Goal: Task Accomplishment & Management: Complete application form

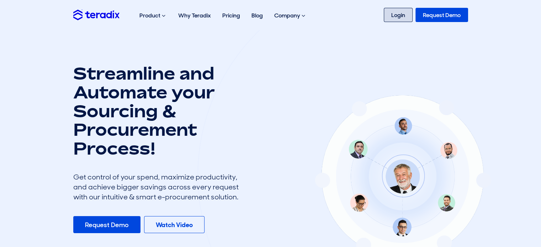
click at [395, 16] on link "Login" at bounding box center [398, 15] width 29 height 14
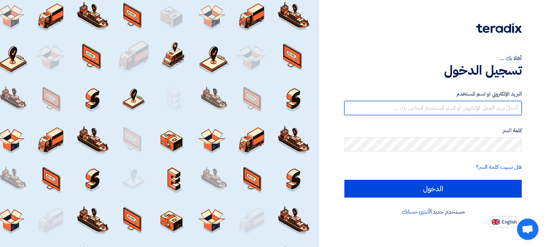
click at [516, 108] on input "text" at bounding box center [432, 108] width 177 height 14
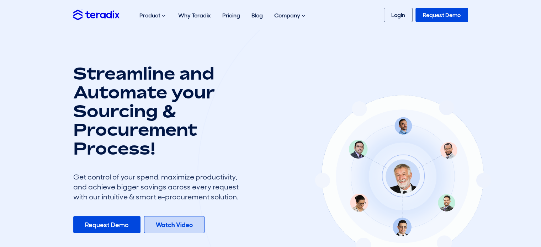
click at [178, 226] on b "Watch Video" at bounding box center [174, 225] width 37 height 9
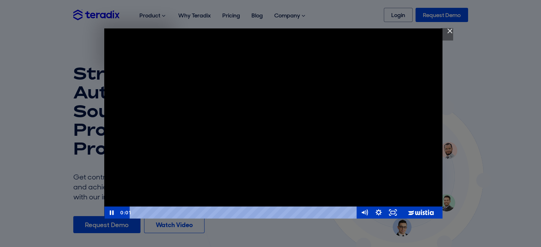
click at [172, 171] on div "Teradix Strategic Sourcing Software" at bounding box center [273, 123] width 339 height 190
drag, startPoint x: 366, startPoint y: 213, endPoint x: 399, endPoint y: 213, distance: 32.4
click at [368, 213] on g "Mute" at bounding box center [367, 212] width 2 height 6
click at [394, 213] on icon "Fullscreen" at bounding box center [393, 213] width 14 height 12
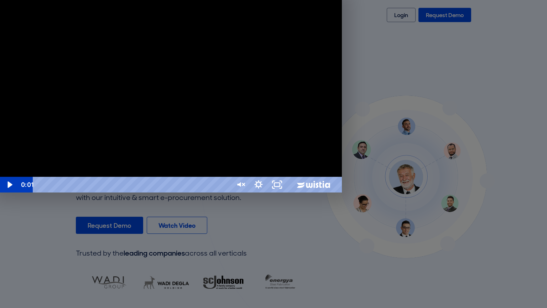
click at [304, 192] on div "Teradix Strategic Sourcing Software" at bounding box center [171, 96] width 342 height 192
click at [303, 192] on div "Teradix Strategic Sourcing Software" at bounding box center [171, 96] width 342 height 192
click at [286, 192] on icon "Unfullscreen" at bounding box center [277, 185] width 19 height 16
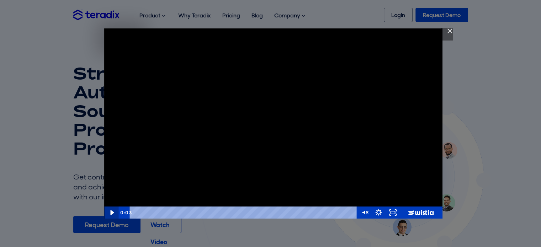
click at [109, 213] on icon "Play Video" at bounding box center [112, 213] width 14 height 12
drag, startPoint x: 366, startPoint y: 200, endPoint x: 368, endPoint y: 192, distance: 9.2
click at [368, 192] on div "Volume" at bounding box center [364, 191] width 9 height 9
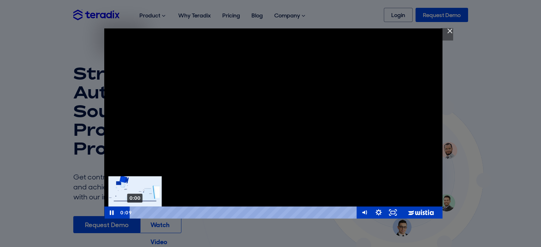
click at [135, 213] on div "0:00" at bounding box center [244, 213] width 219 height 12
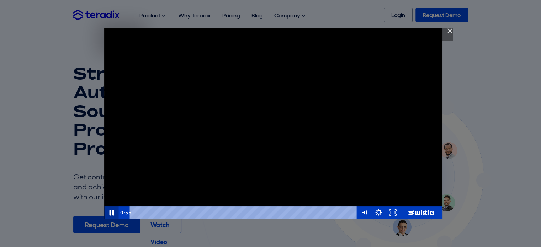
drag, startPoint x: 112, startPoint y: 214, endPoint x: 155, endPoint y: 225, distance: 44.0
click at [112, 213] on icon "Pause" at bounding box center [111, 213] width 5 height 6
click at [113, 211] on icon "Play Video" at bounding box center [112, 213] width 17 height 15
click at [450, 31] on img "Close" at bounding box center [447, 34] width 12 height 12
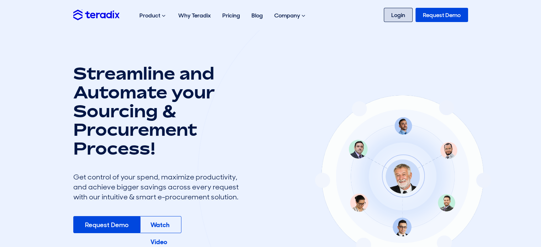
click at [396, 15] on link "Login" at bounding box center [398, 15] width 29 height 14
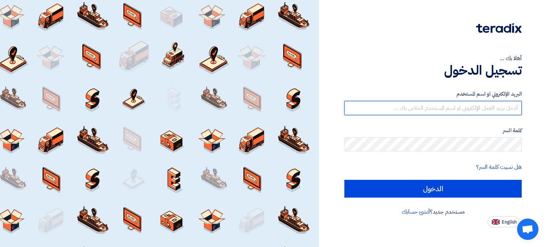
click at [458, 109] on input "text" at bounding box center [432, 108] width 177 height 14
type input "[EMAIL_ADDRESS][DOMAIN_NAME]"
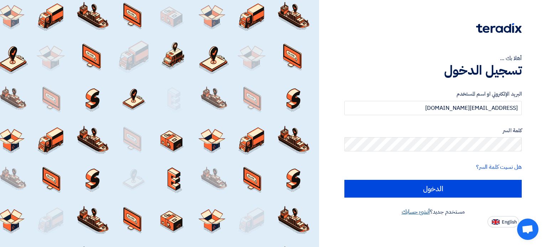
click at [420, 214] on link "أنشئ حسابك" at bounding box center [416, 212] width 28 height 9
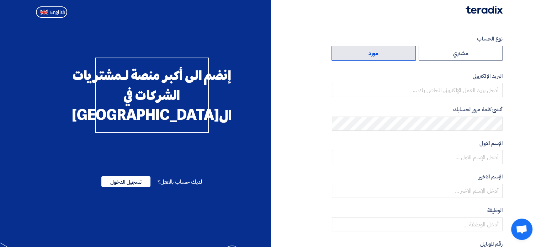
click at [406, 59] on label "مورد" at bounding box center [374, 53] width 84 height 15
click at [406, 59] on input "مورد" at bounding box center [374, 53] width 84 height 14
radio input "true"
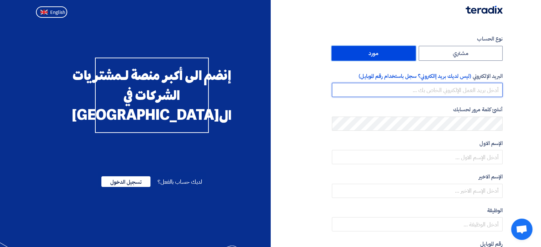
click at [473, 89] on input "email" at bounding box center [417, 90] width 171 height 14
drag, startPoint x: 500, startPoint y: 89, endPoint x: 444, endPoint y: 90, distance: 56.3
click at [444, 90] on input "ali@apgarch.ae" at bounding box center [417, 90] width 171 height 14
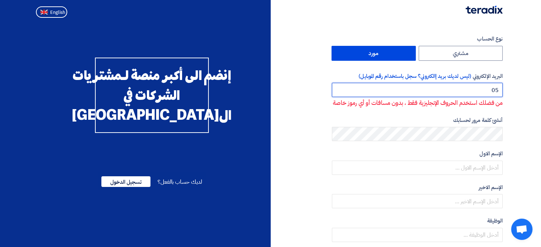
type input "0"
drag, startPoint x: 468, startPoint y: 89, endPoint x: 441, endPoint y: 89, distance: 27.1
click at [441, 89] on input "00966596043388" at bounding box center [417, 90] width 171 height 14
type input "0596043388"
drag, startPoint x: 433, startPoint y: 89, endPoint x: 546, endPoint y: 91, distance: 113.2
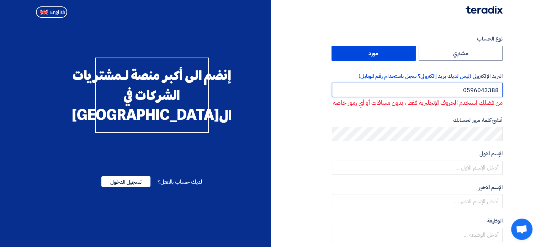
click at [541, 91] on html "نوع الحساب مشتري مورد البريد الإلكتروني (ليس لديك بريد إالكتروني؟ سجل باستخدام …" at bounding box center [270, 200] width 541 height 401
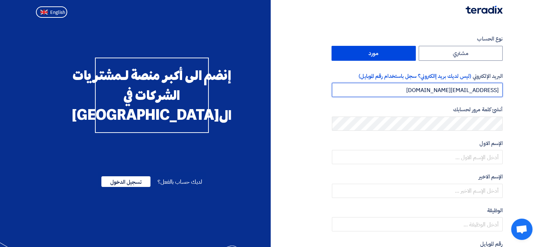
click at [494, 90] on input "ali@apgarch.ae" at bounding box center [417, 90] width 171 height 14
drag, startPoint x: 494, startPoint y: 90, endPoint x: 506, endPoint y: 89, distance: 11.4
click at [506, 89] on div "نوع الحساب مشتري مورد البريد الإلكتروني (ليس لديك بريد إالكتروني؟ سجل باستخدام …" at bounding box center [390, 205] width 238 height 341
type input "ali@apgarch.com"
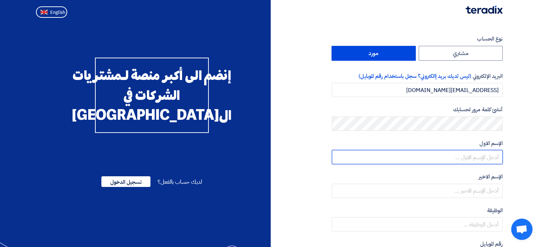
click at [494, 157] on input "text" at bounding box center [417, 157] width 171 height 14
type input "Aly"
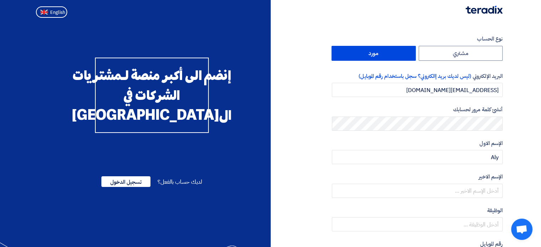
drag, startPoint x: 522, startPoint y: 180, endPoint x: 512, endPoint y: 186, distance: 11.4
click at [522, 180] on section "نوع الحساب مشتري مورد البريد الإلكتروني (ليس لديك بريد إالكتروني؟ سجل باستخدام …" at bounding box center [270, 206] width 541 height 370
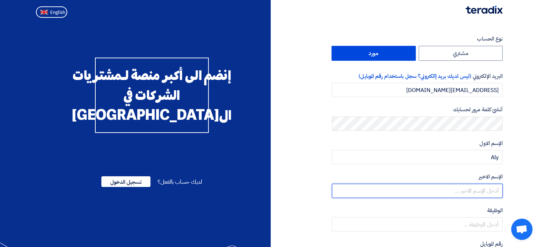
click at [485, 195] on input "text" at bounding box center [417, 191] width 171 height 14
type input "Alkasaby"
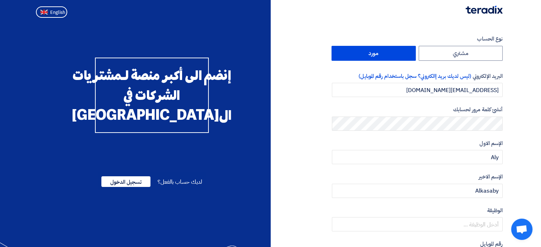
click at [527, 162] on section "نوع الحساب مشتري مورد البريد الإلكتروني (ليس لديك بريد إالكتروني؟ سجل باستخدام …" at bounding box center [270, 206] width 541 height 370
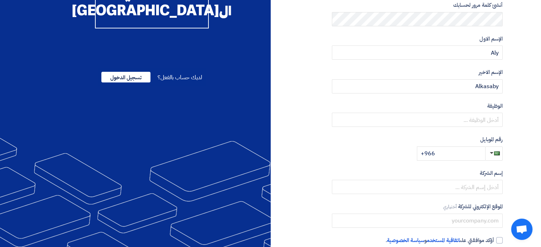
scroll to position [107, 0]
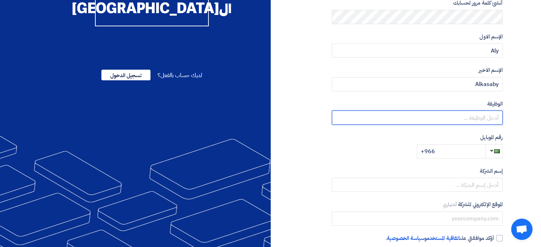
click at [491, 119] on input "text" at bounding box center [417, 118] width 171 height 14
click at [460, 118] on input "Deputy branch manager" at bounding box center [417, 118] width 171 height 14
drag, startPoint x: 476, startPoint y: 117, endPoint x: 480, endPoint y: 119, distance: 4.0
click at [480, 119] on input "Deputy Branch manager" at bounding box center [417, 118] width 171 height 14
click at [501, 119] on input "Deputy Branch Manager" at bounding box center [417, 118] width 171 height 14
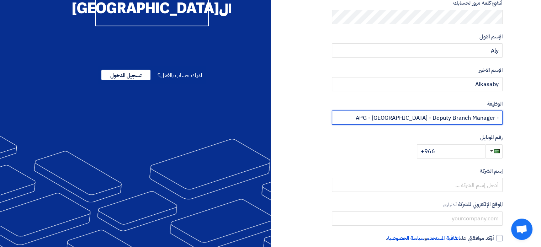
click at [496, 116] on input "- APG - Riyadh - Deputy Branch Manager" at bounding box center [417, 118] width 171 height 14
type input "APG - Riyadh - Deputy Branch Manager"
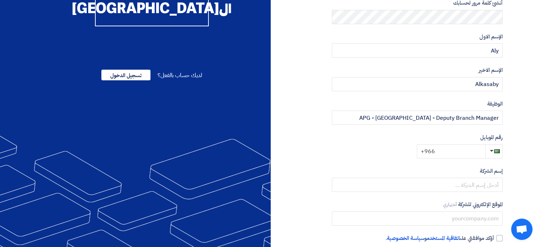
click at [450, 153] on input "+966" at bounding box center [451, 152] width 68 height 14
type input "+966 596043388"
click at [513, 163] on section "نوع الحساب مشتري مورد البريد الإلكتروني (ليس لديك بريد إالكتروني؟ سجل باستخدام …" at bounding box center [270, 99] width 541 height 370
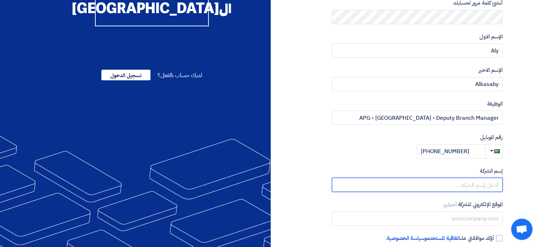
click at [493, 185] on input "text" at bounding box center [417, 185] width 171 height 14
type input "Architecture And Planning Group"
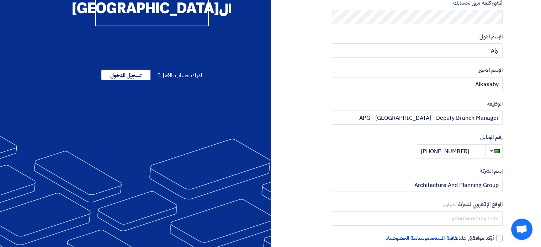
click at [528, 186] on section "نوع الحساب مشتري مورد البريد الإلكتروني (ليس لديك بريد إالكتروني؟ سجل باستخدام …" at bounding box center [270, 99] width 541 height 370
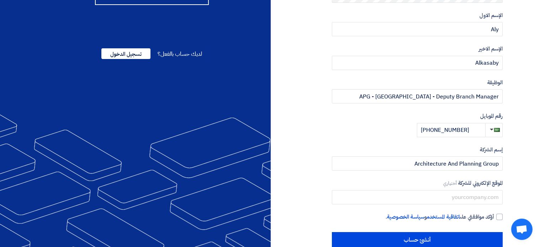
scroll to position [142, 0]
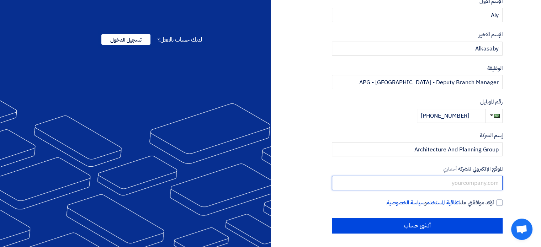
click at [477, 180] on input "text" at bounding box center [417, 183] width 171 height 14
click at [500, 183] on input "apgarch.com" at bounding box center [417, 183] width 171 height 14
drag, startPoint x: 450, startPoint y: 181, endPoint x: 517, endPoint y: 183, distance: 67.3
click at [517, 183] on section "نوع الحساب مشتري مورد البريد الإلكتروني (ليس لديك بريد إالكتروني؟ سجل باستخدام …" at bounding box center [270, 63] width 541 height 370
type input "www.apgarch.com"
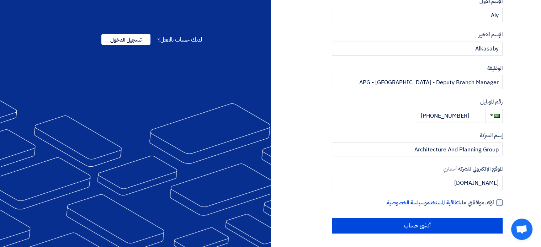
click at [500, 202] on div at bounding box center [500, 203] width 6 height 6
click at [494, 202] on input "أؤكد موافقتي على اتفاقية المستخدم و سياسة الخصوصية ." at bounding box center [409, 206] width 171 height 14
checkbox input "true"
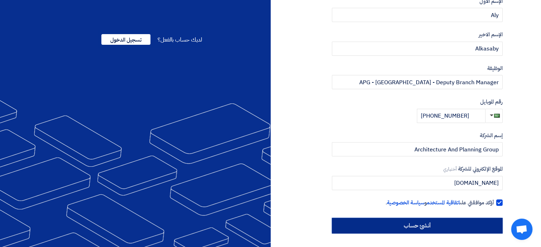
click at [429, 229] on input "أنشئ حساب" at bounding box center [417, 226] width 171 height 16
